Goal: Task Accomplishment & Management: Complete application form

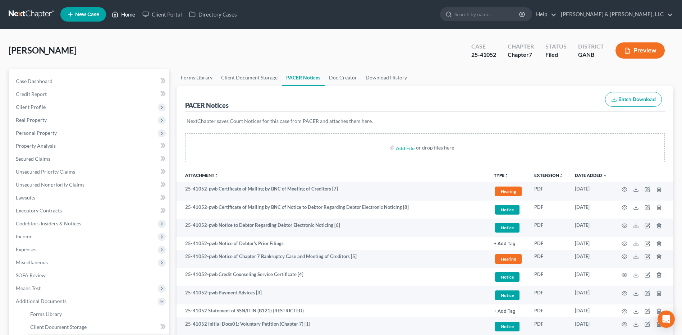
click at [131, 13] on link "Home" at bounding box center [123, 14] width 31 height 13
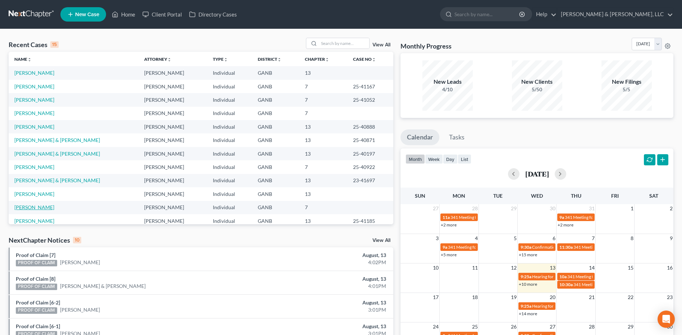
click at [28, 206] on link "[PERSON_NAME]" at bounding box center [34, 207] width 40 height 6
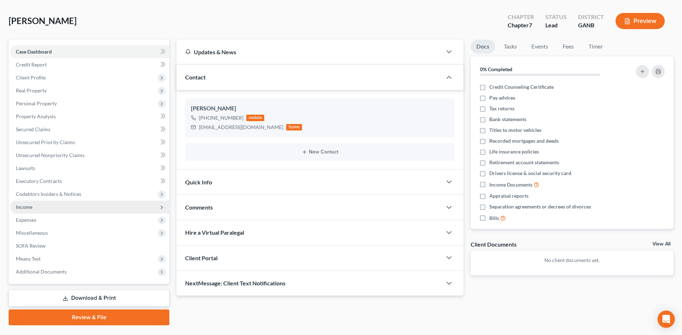
scroll to position [47, 0]
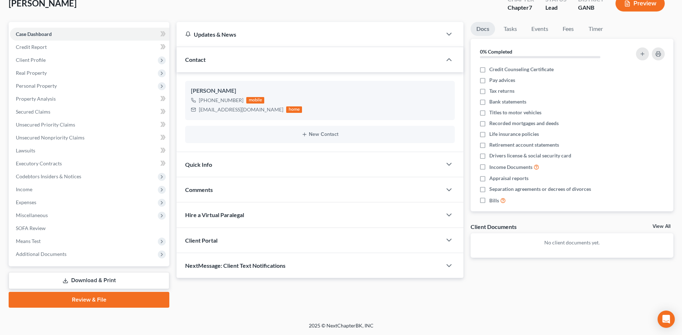
click at [89, 299] on link "Review & File" at bounding box center [89, 300] width 161 height 16
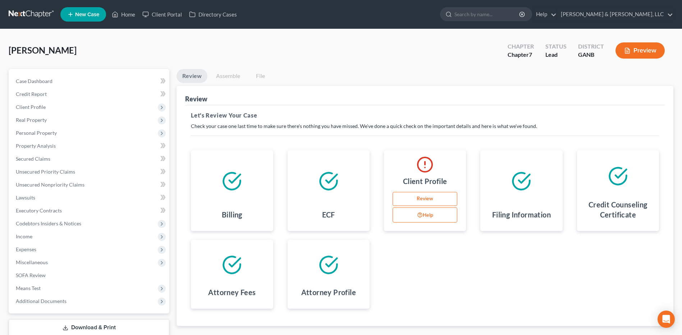
click at [431, 199] on link "Review" at bounding box center [425, 199] width 65 height 14
select select "4"
select select "0"
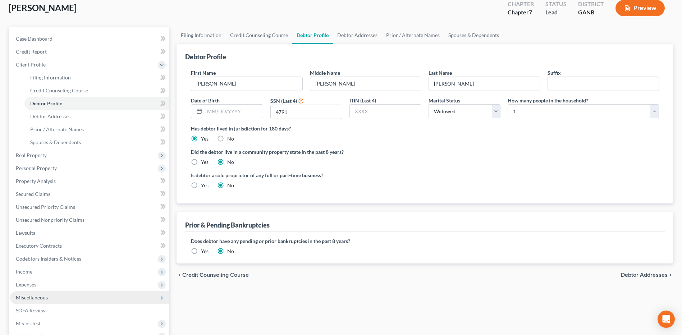
scroll to position [125, 0]
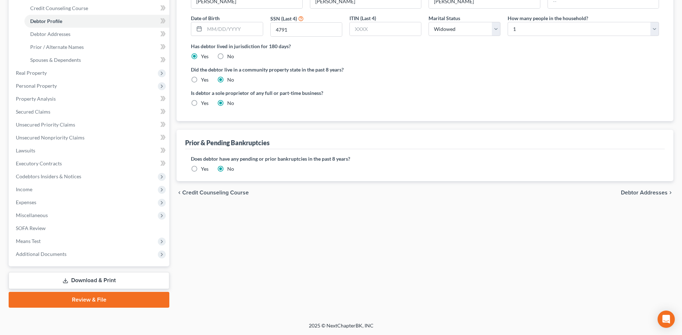
click at [79, 301] on link "Review & File" at bounding box center [89, 300] width 161 height 16
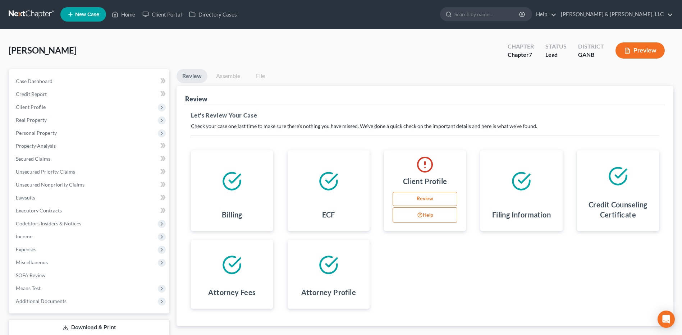
click at [231, 81] on link "Assemble" at bounding box center [228, 76] width 36 height 14
click at [431, 218] on button "Help" at bounding box center [425, 215] width 65 height 15
click at [421, 196] on link "Review" at bounding box center [425, 199] width 65 height 14
select select "4"
select select "0"
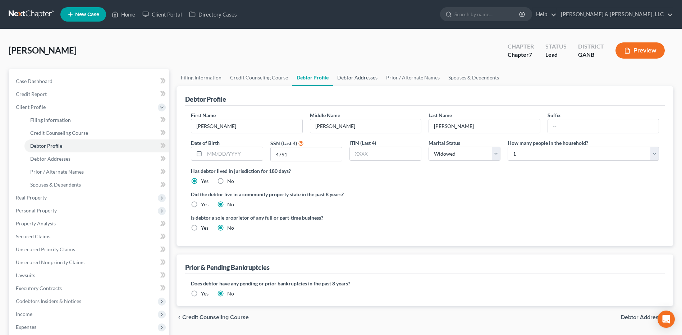
click at [361, 77] on link "Debtor Addresses" at bounding box center [357, 77] width 49 height 17
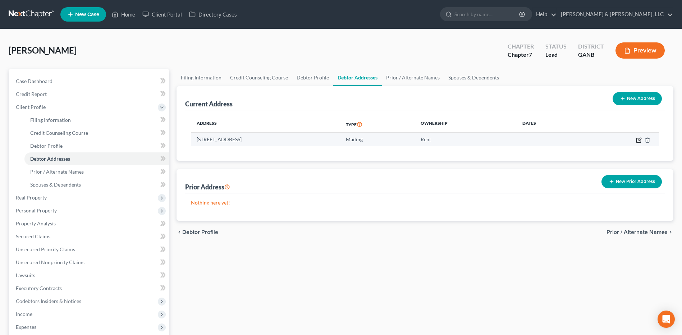
click at [639, 142] on icon "button" at bounding box center [639, 140] width 4 height 4
select select "10"
select select "154"
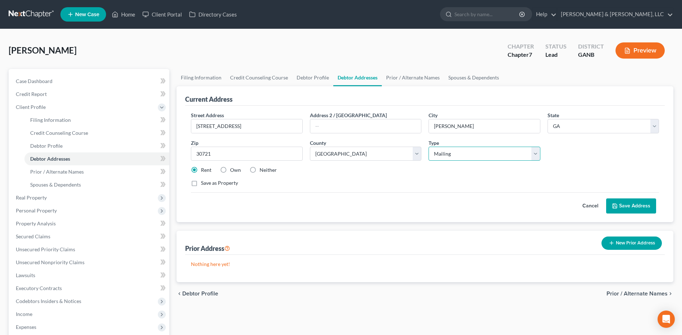
click at [448, 153] on select "Select Residential Mailing Rental Business" at bounding box center [484, 154] width 111 height 14
select select "0"
click at [429, 147] on select "Select Residential Mailing Rental Business" at bounding box center [484, 154] width 111 height 14
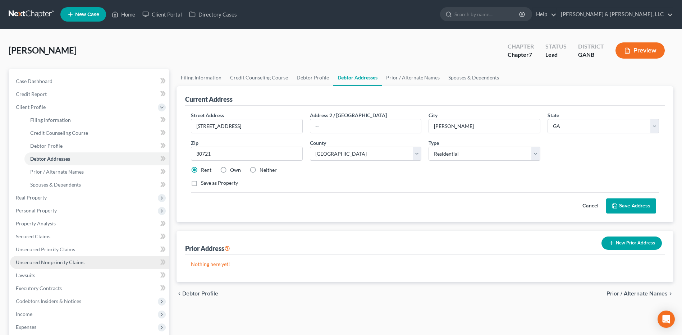
click at [72, 258] on link "Unsecured Nonpriority Claims" at bounding box center [89, 262] width 159 height 13
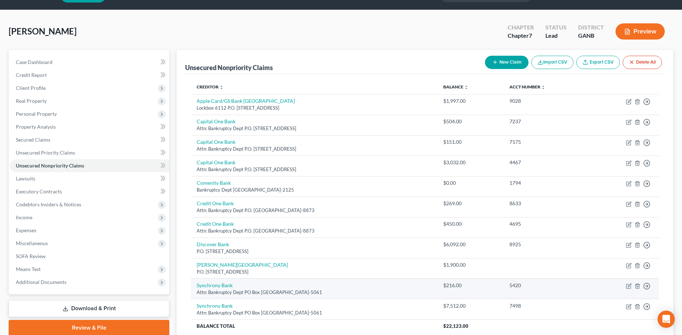
scroll to position [81, 0]
